Goal: Task Accomplishment & Management: Manage account settings

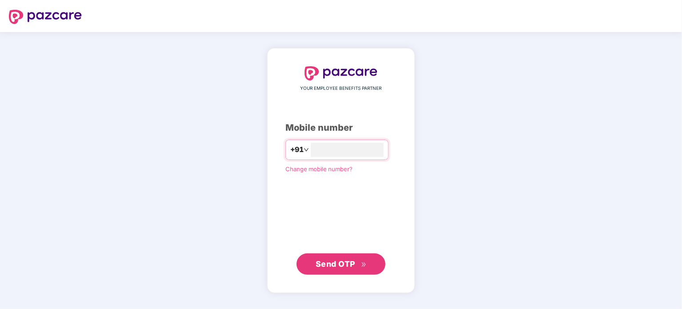
type input "**********"
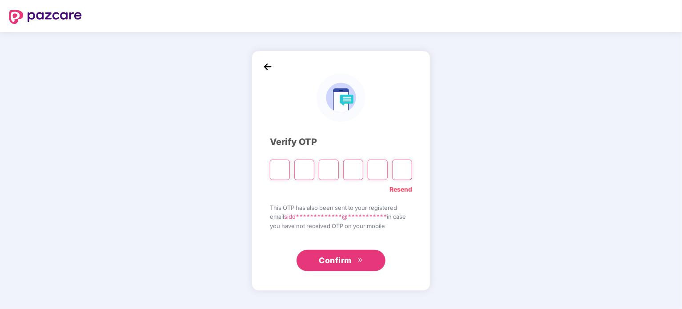
type input "*"
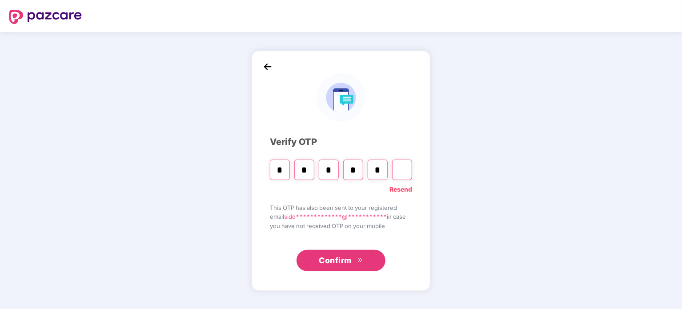
type input "*"
